Goal: Find specific page/section: Find specific page/section

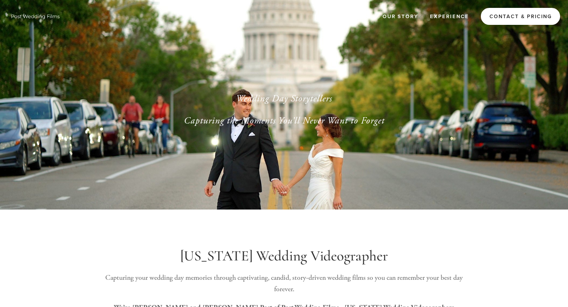
click at [501, 17] on link "Contact & Pricing" at bounding box center [520, 16] width 79 height 17
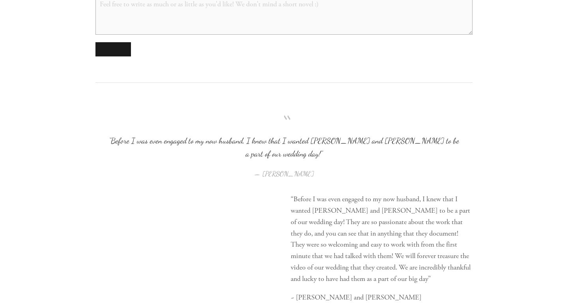
scroll to position [1018, 0]
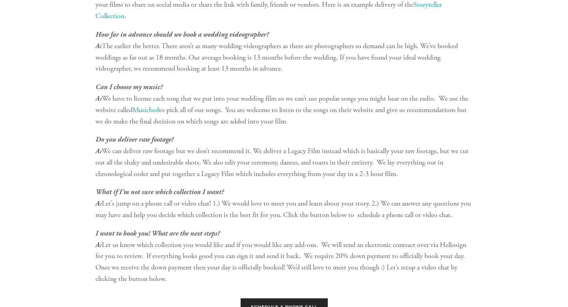
scroll to position [3772, 0]
